Goal: Communication & Community: Answer question/provide support

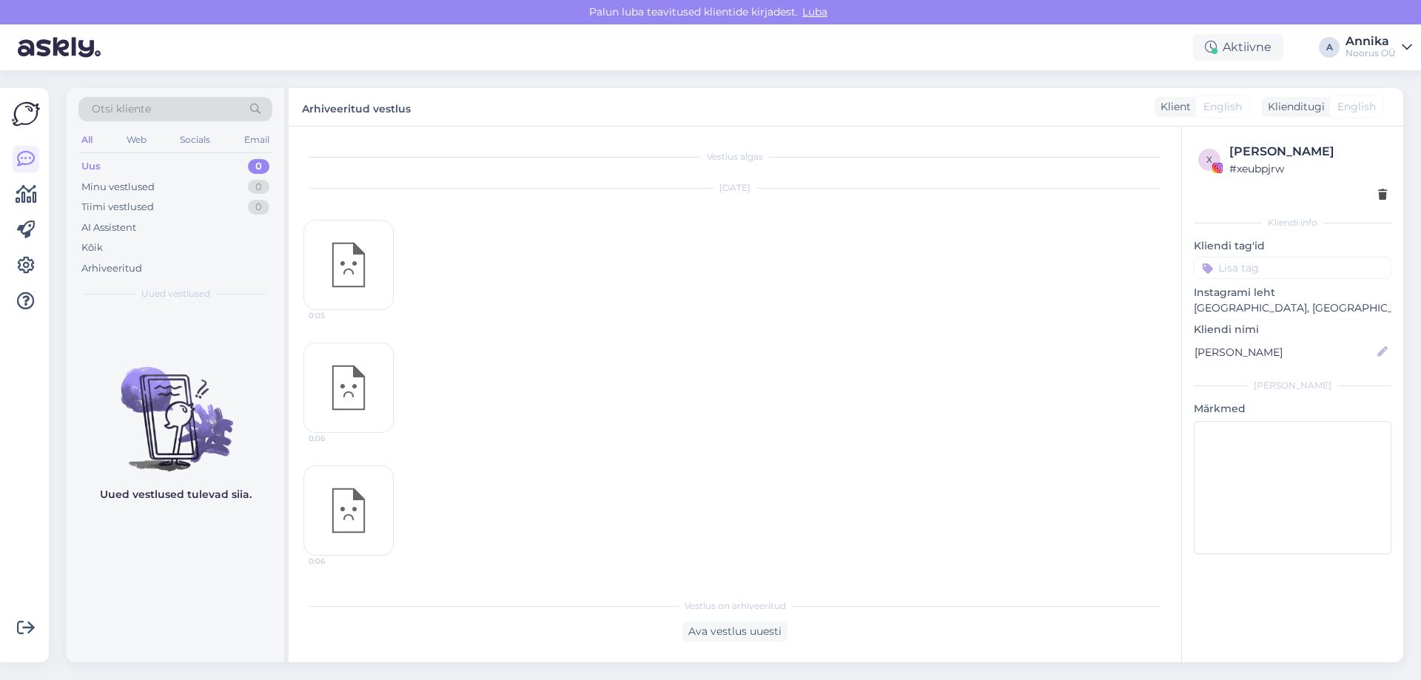
scroll to position [489, 0]
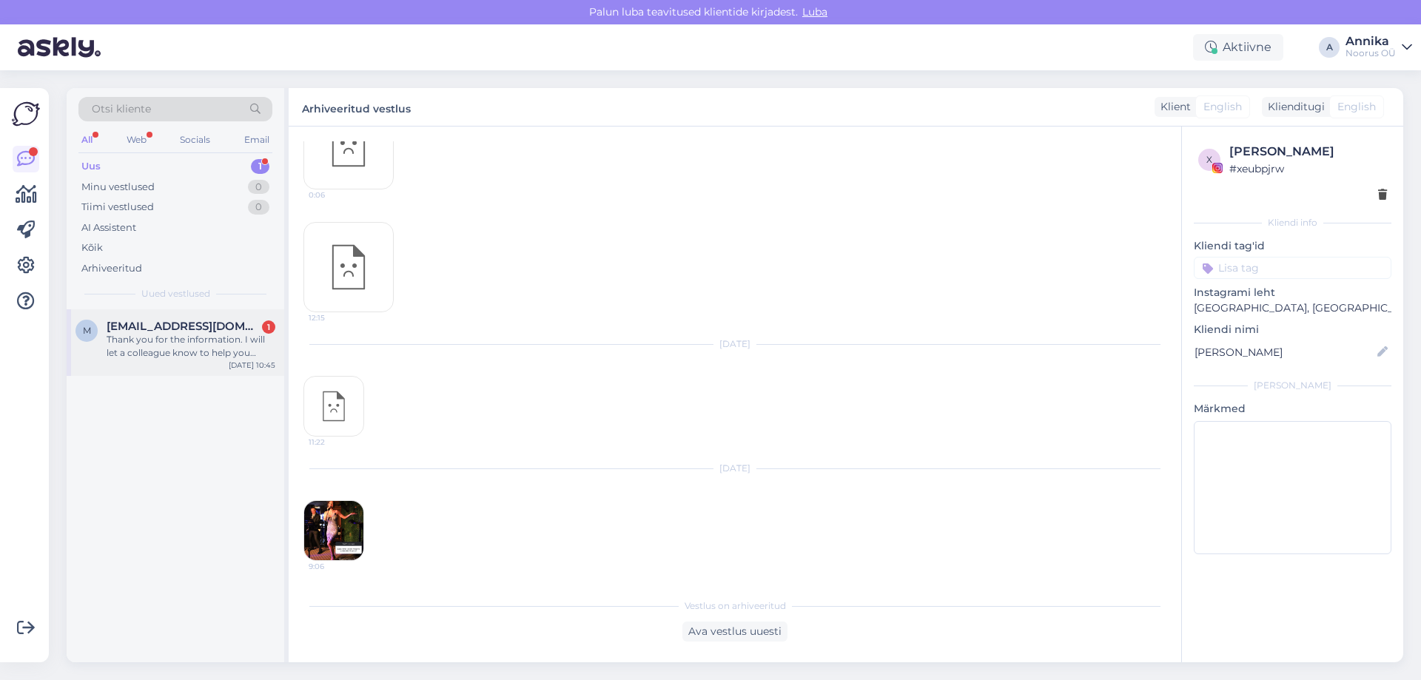
click at [191, 373] on div "m [EMAIL_ADDRESS][DOMAIN_NAME] 1 Thank you for the information. I will let a co…" at bounding box center [176, 342] width 218 height 67
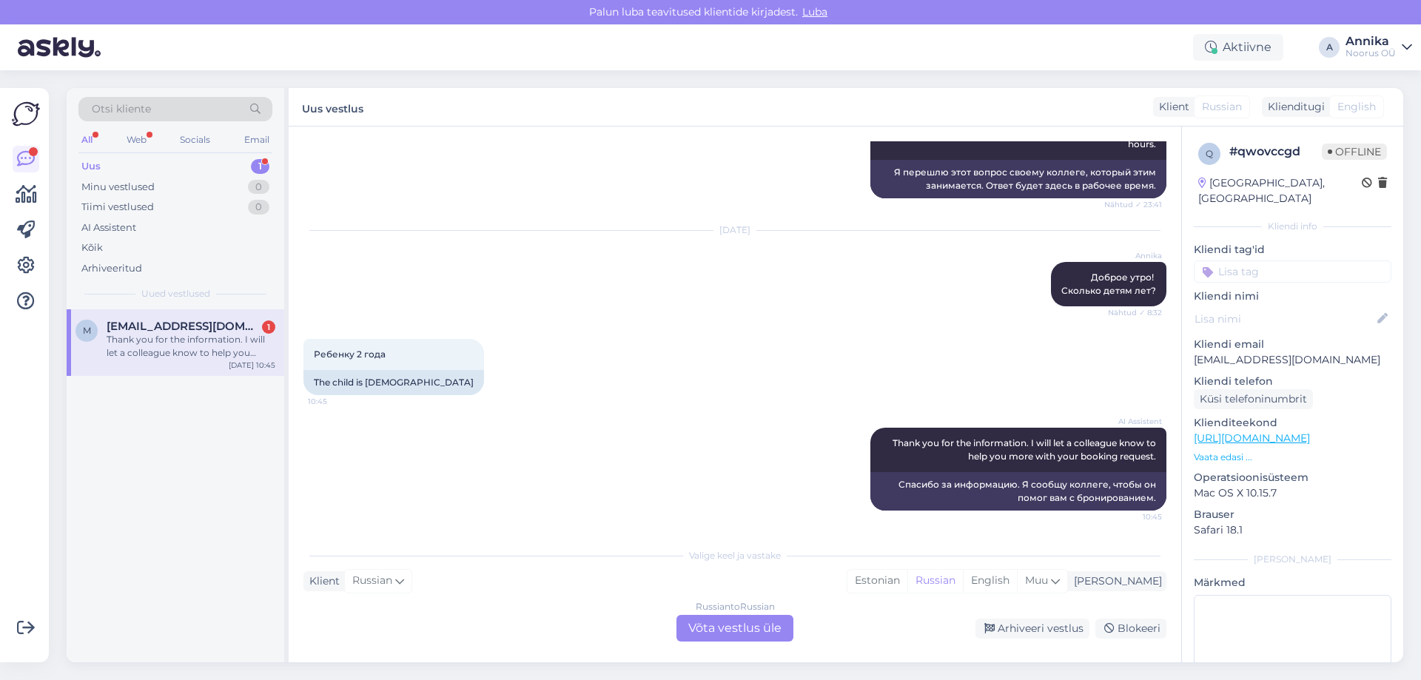
click at [699, 629] on div "Russian to Russian Võta vestlus üle" at bounding box center [734, 628] width 117 height 27
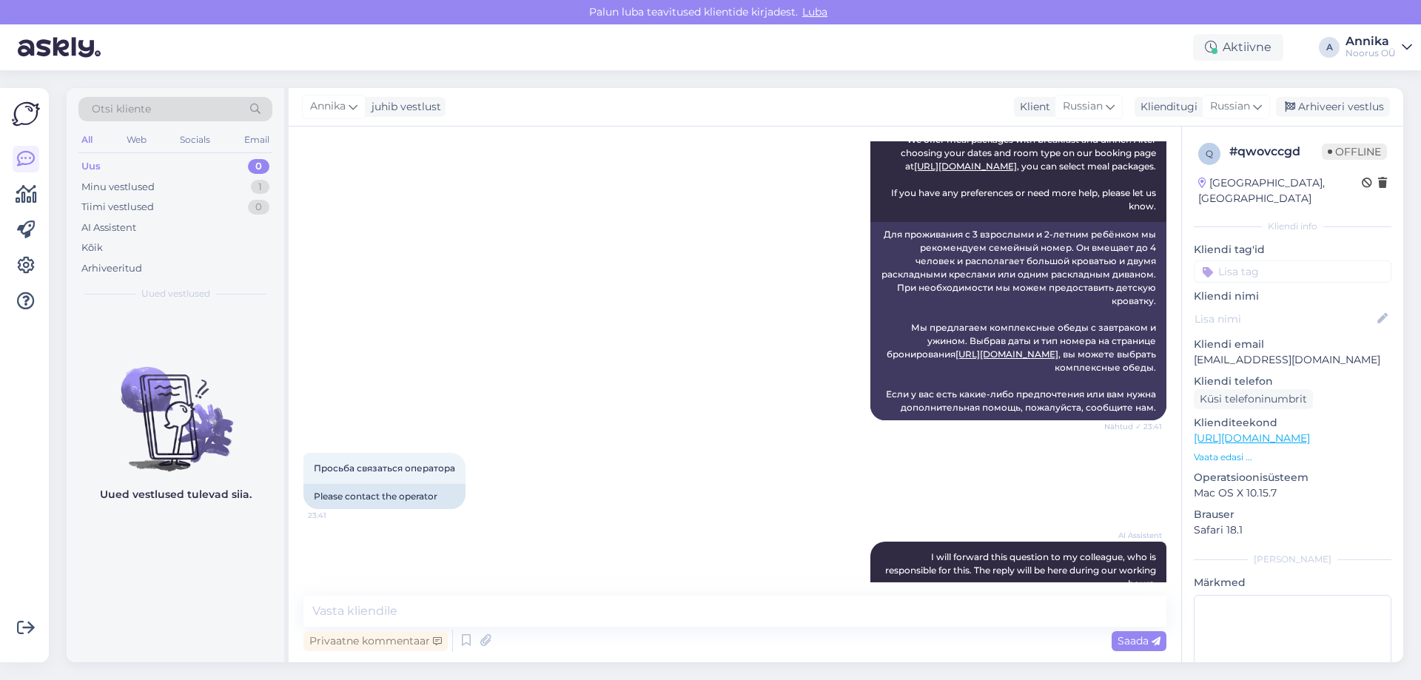
scroll to position [1119, 0]
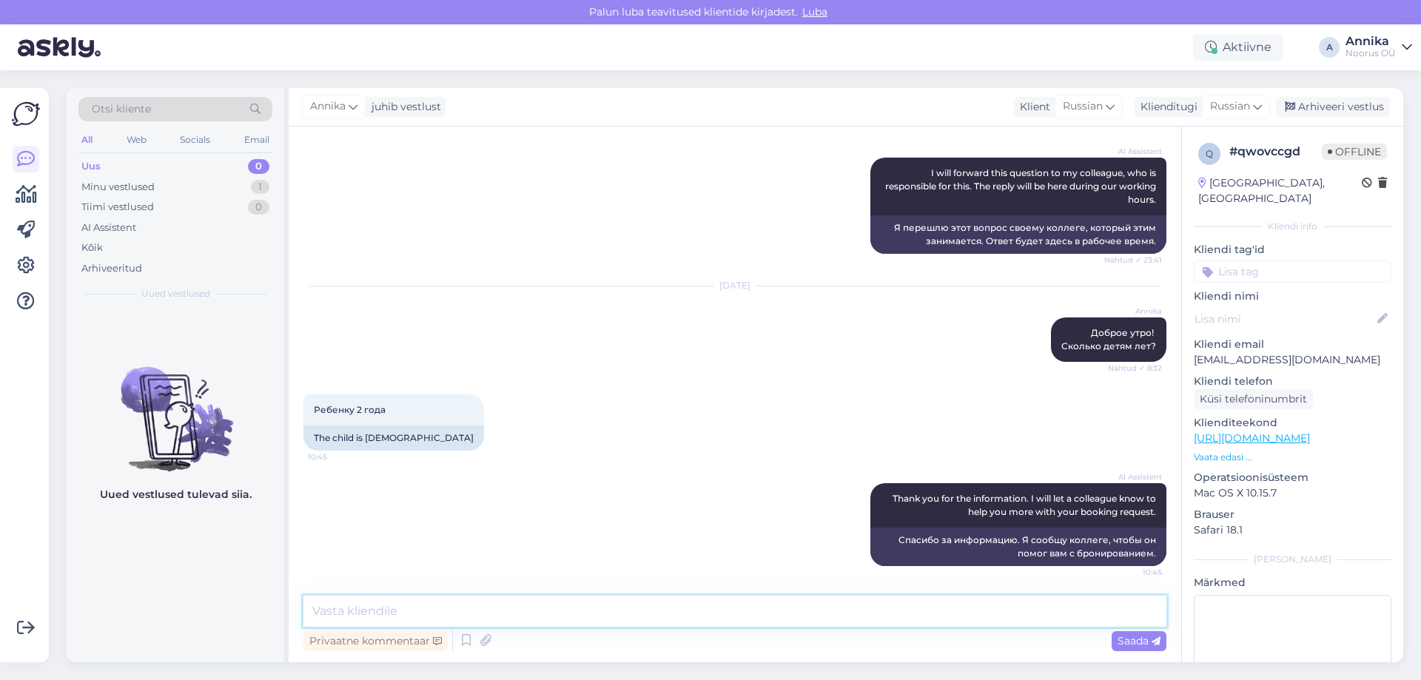
click at [517, 610] on textarea at bounding box center [734, 611] width 863 height 31
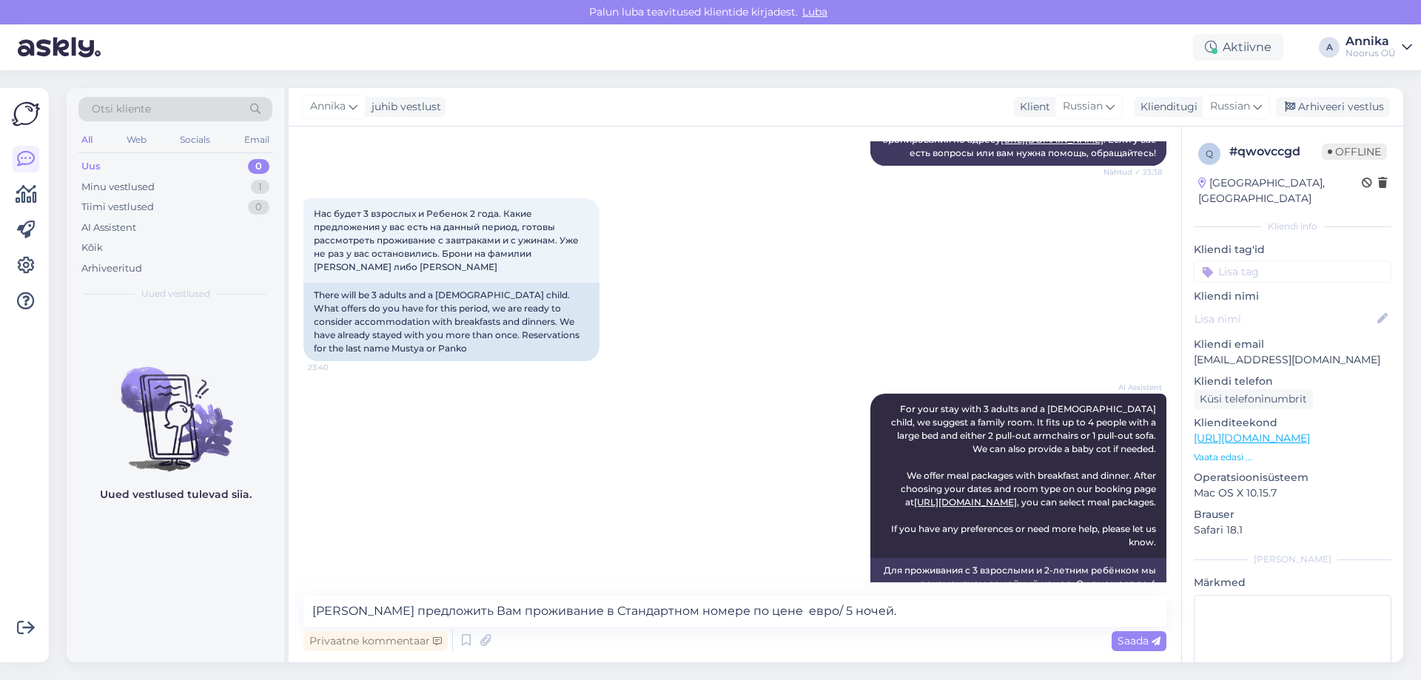
scroll to position [296, 0]
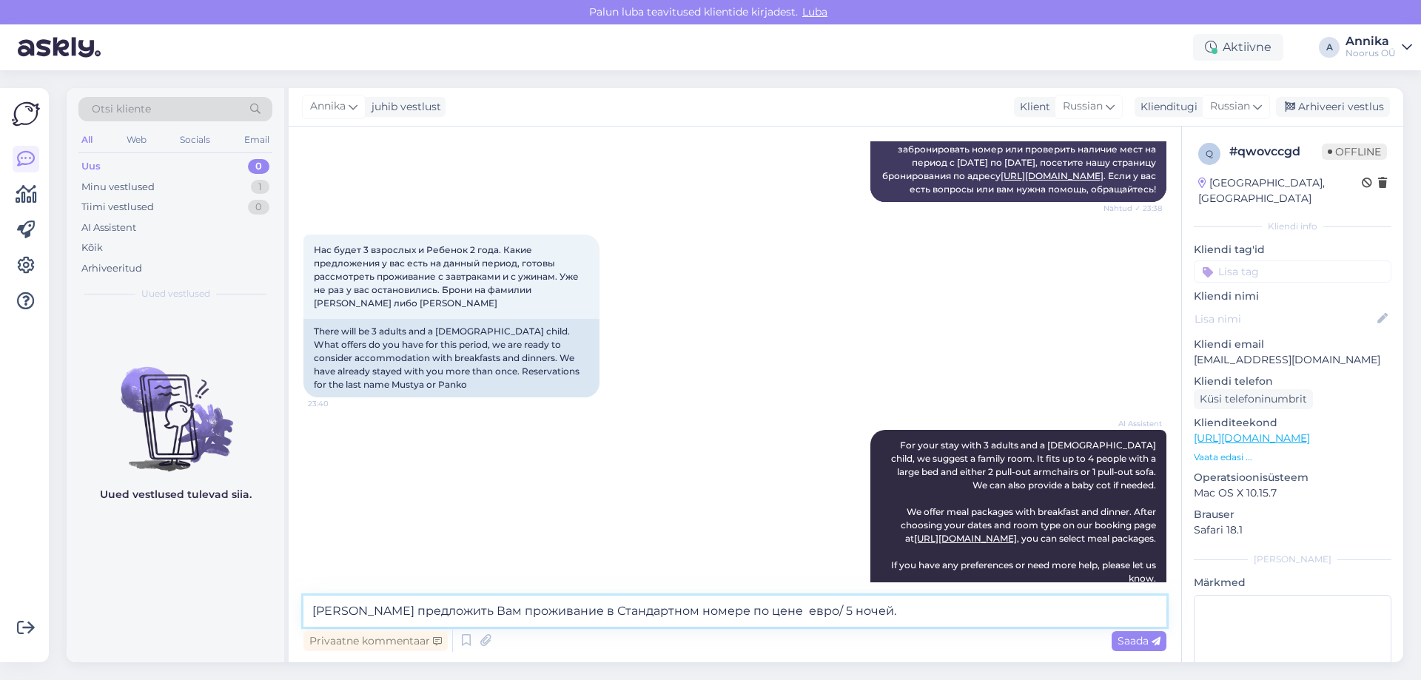
click at [594, 608] on textarea "[PERSON_NAME] предложить Вам проживание в Стандартном номере по цене евро/ 5 но…" at bounding box center [734, 611] width 863 height 31
click at [731, 614] on textarea "[PERSON_NAME] предложить Вам проживание в Супериор номере по цене евро/ 5 ночей." at bounding box center [734, 611] width 863 height 31
click at [874, 605] on textarea "[PERSON_NAME] предложить Вам проживание в Супериор номере по цене 551 евро/ 5 н…" at bounding box center [734, 611] width 863 height 31
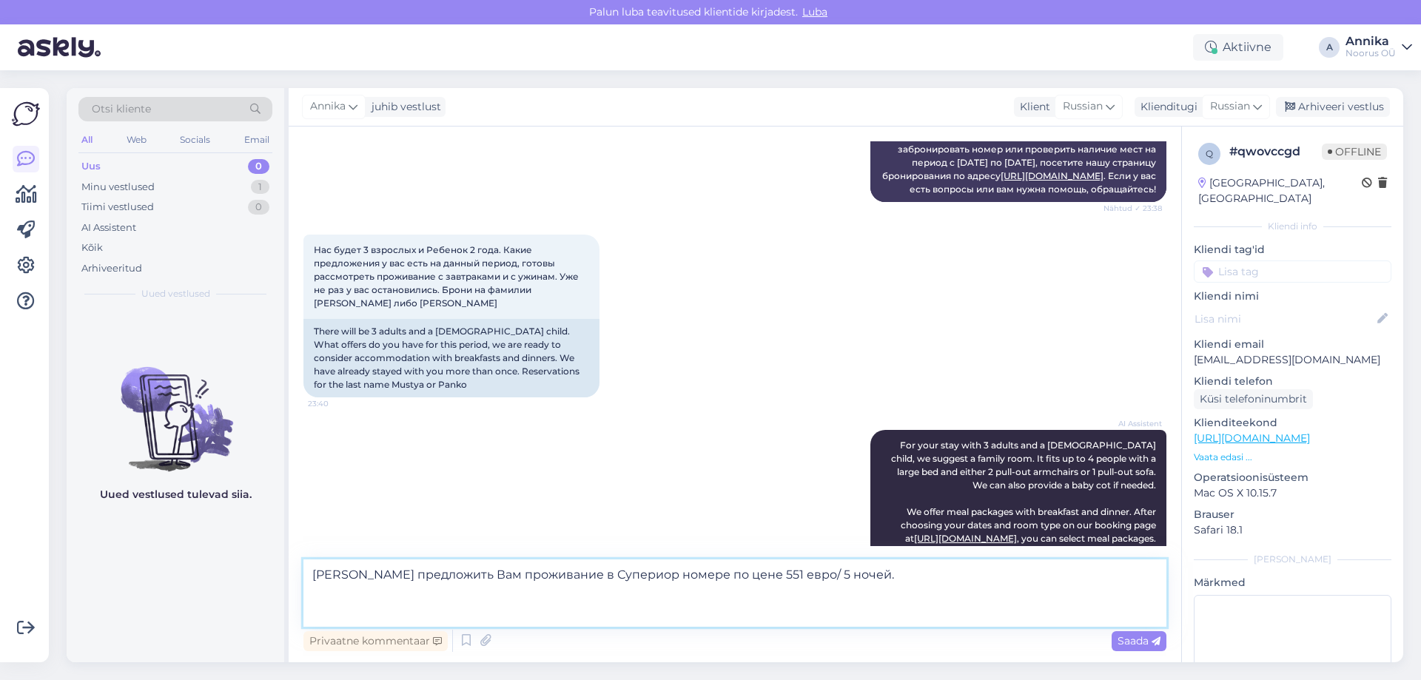
paste textarea "В стоимость входит: • Проживание • Завтрак-buffet • Неограниченное посещение ба…"
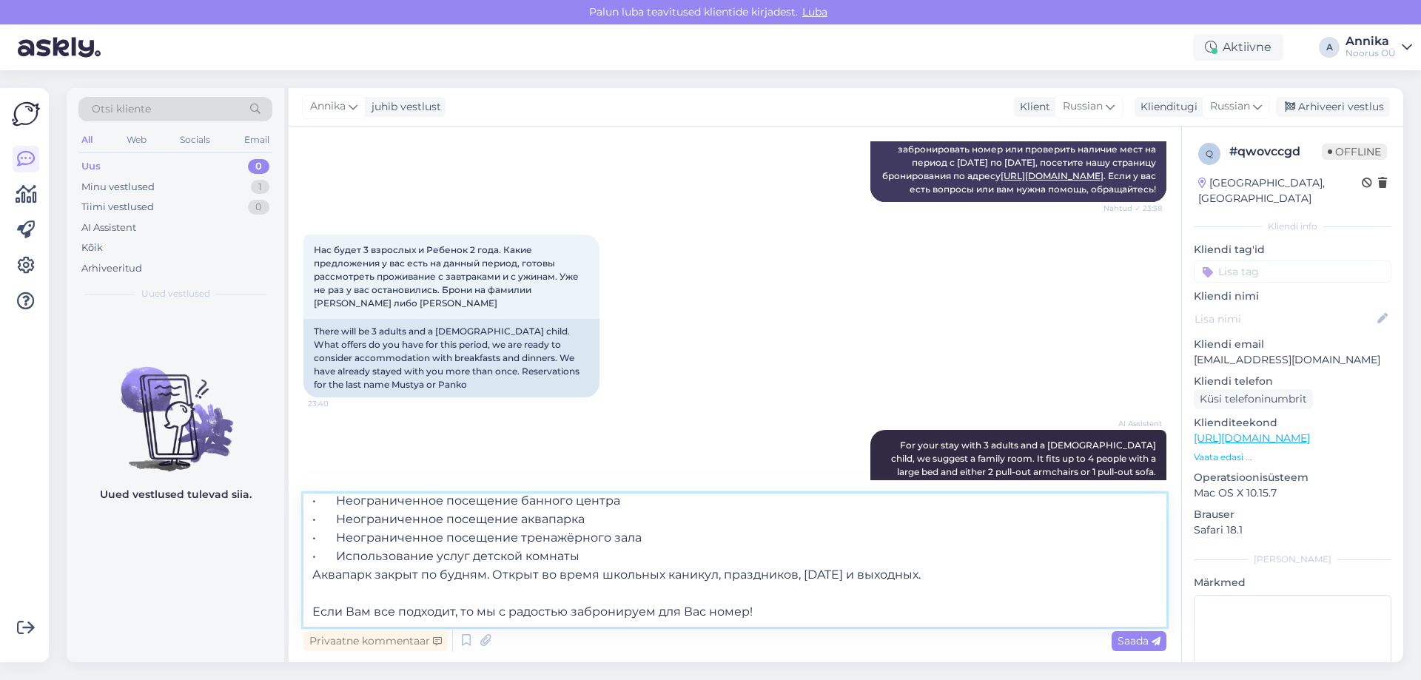
scroll to position [138, 0]
click at [636, 537] on textarea "[PERSON_NAME] предложить Вам проживание в Супериор номере по цене 551 евро/ 5 н…" at bounding box center [734, 560] width 863 height 133
click at [805, 606] on textarea "[PERSON_NAME] предложить Вам проживание в Супериор номере по цене 551 евро/ 5 н…" at bounding box center [734, 560] width 863 height 133
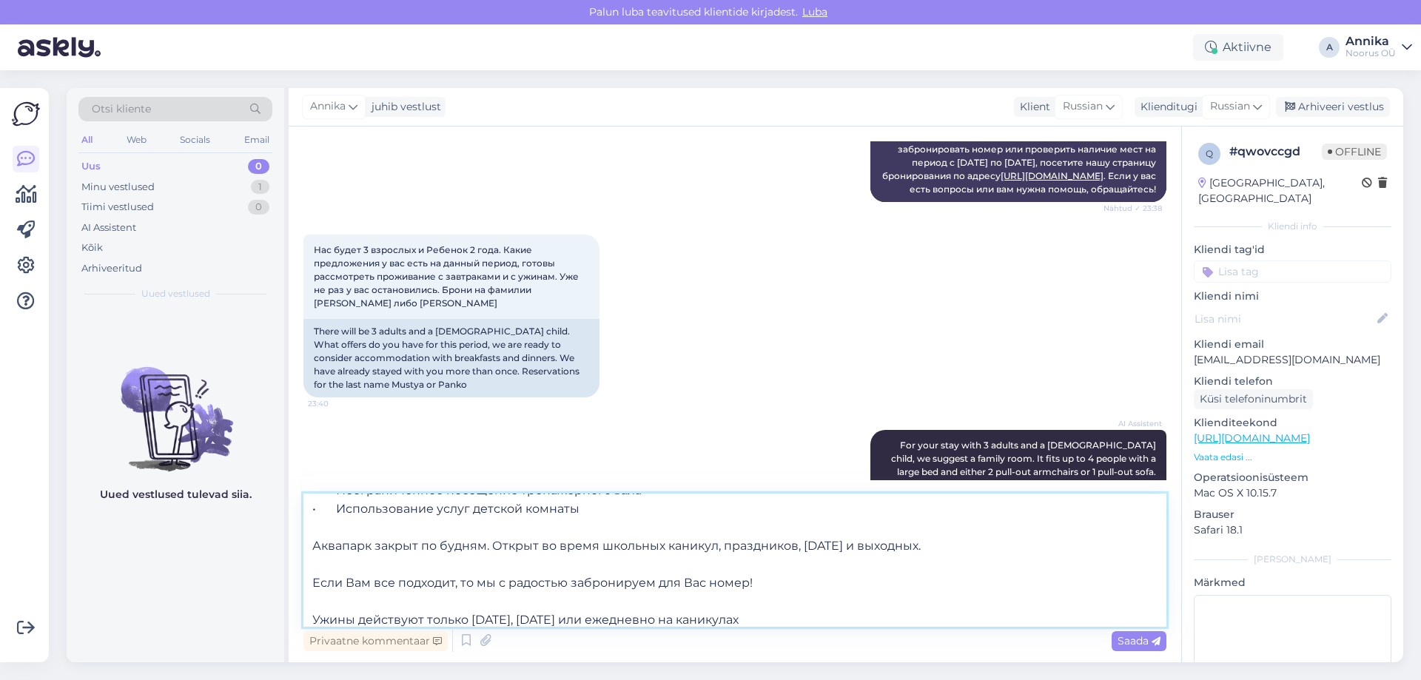
type textarea "[PERSON_NAME] предложить Вам проживание в Супериор номере по цене 551 евро/ 5 н…"
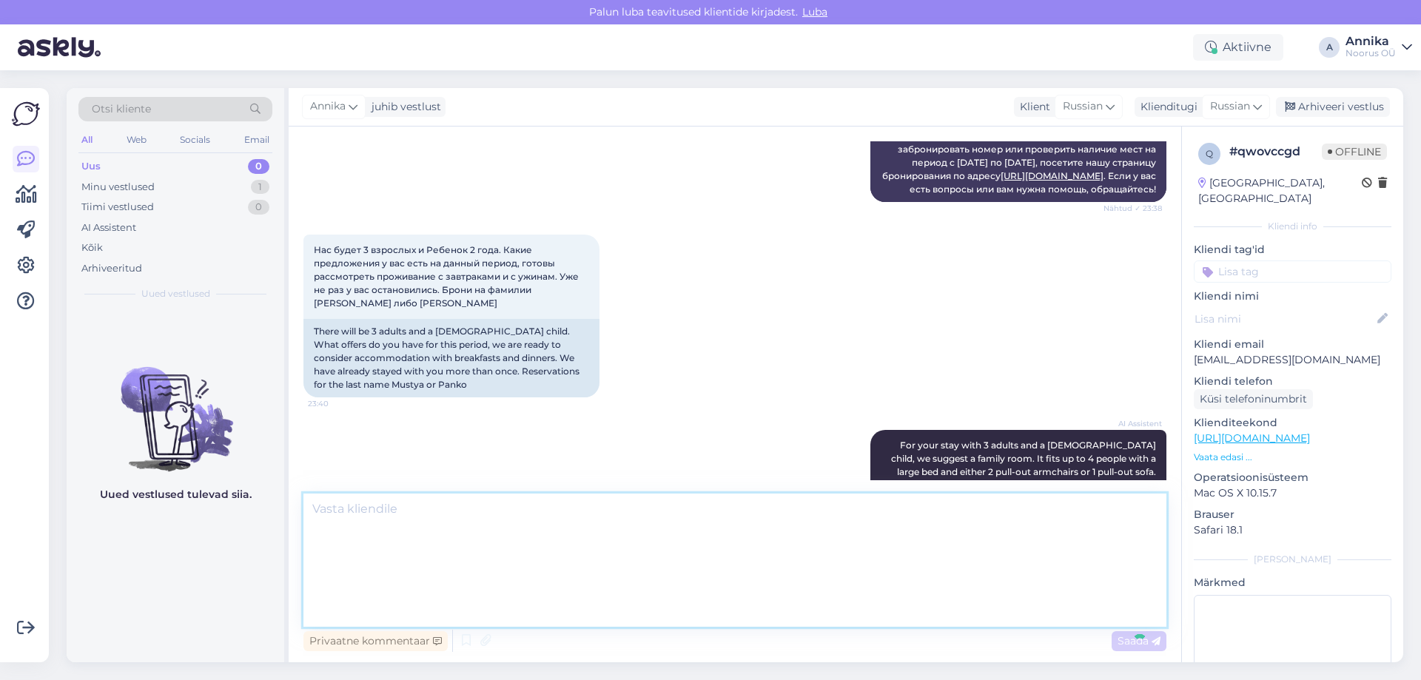
scroll to position [0, 0]
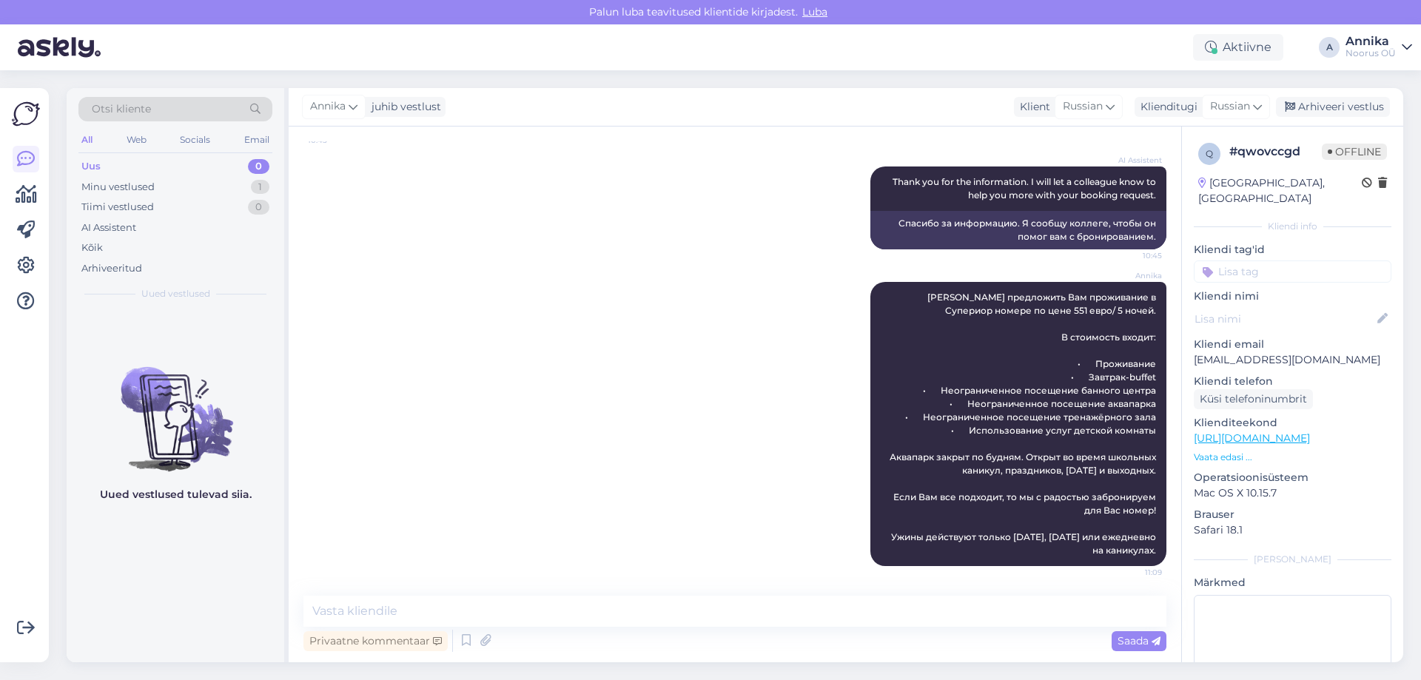
click at [500, 236] on div "AI Assistent Thank you for the information. I will let a colleague know to help…" at bounding box center [734, 207] width 863 height 115
click at [1324, 98] on div "Arhiveeri vestlus" at bounding box center [1333, 107] width 114 height 20
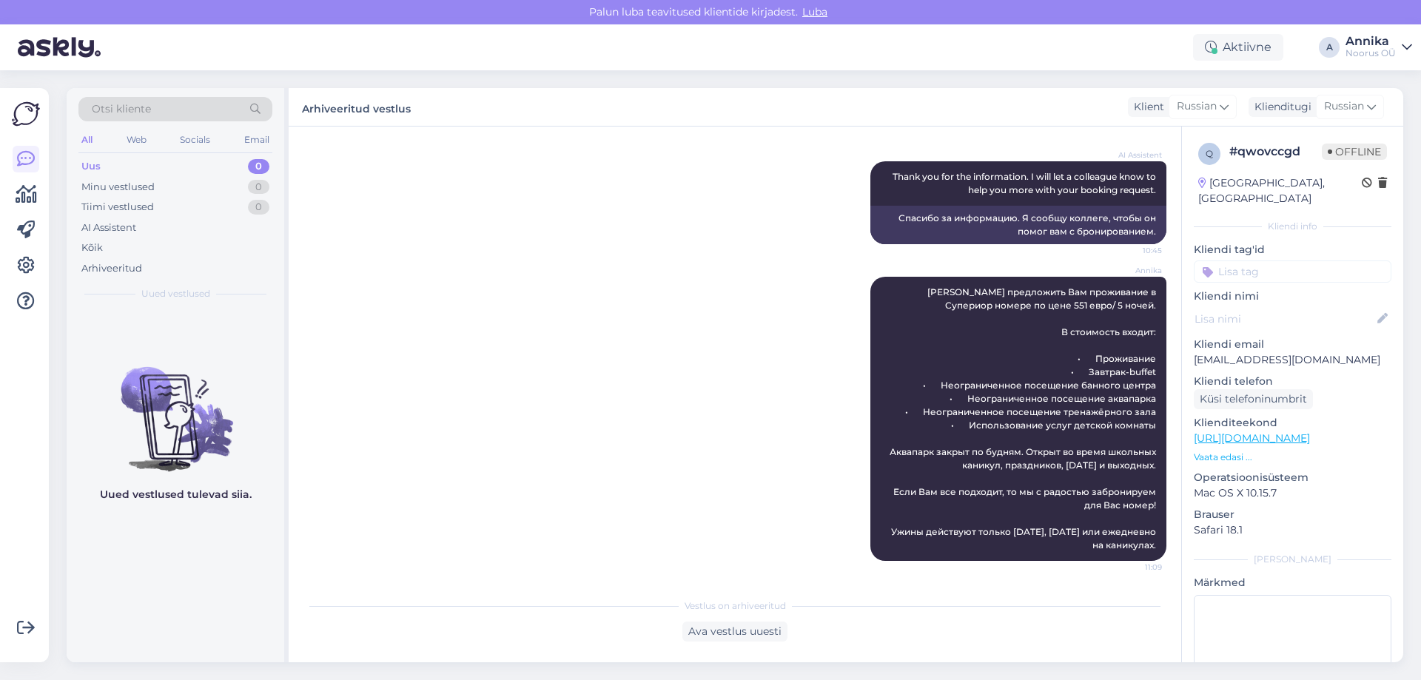
scroll to position [1441, 0]
